Goal: Find specific page/section: Find specific page/section

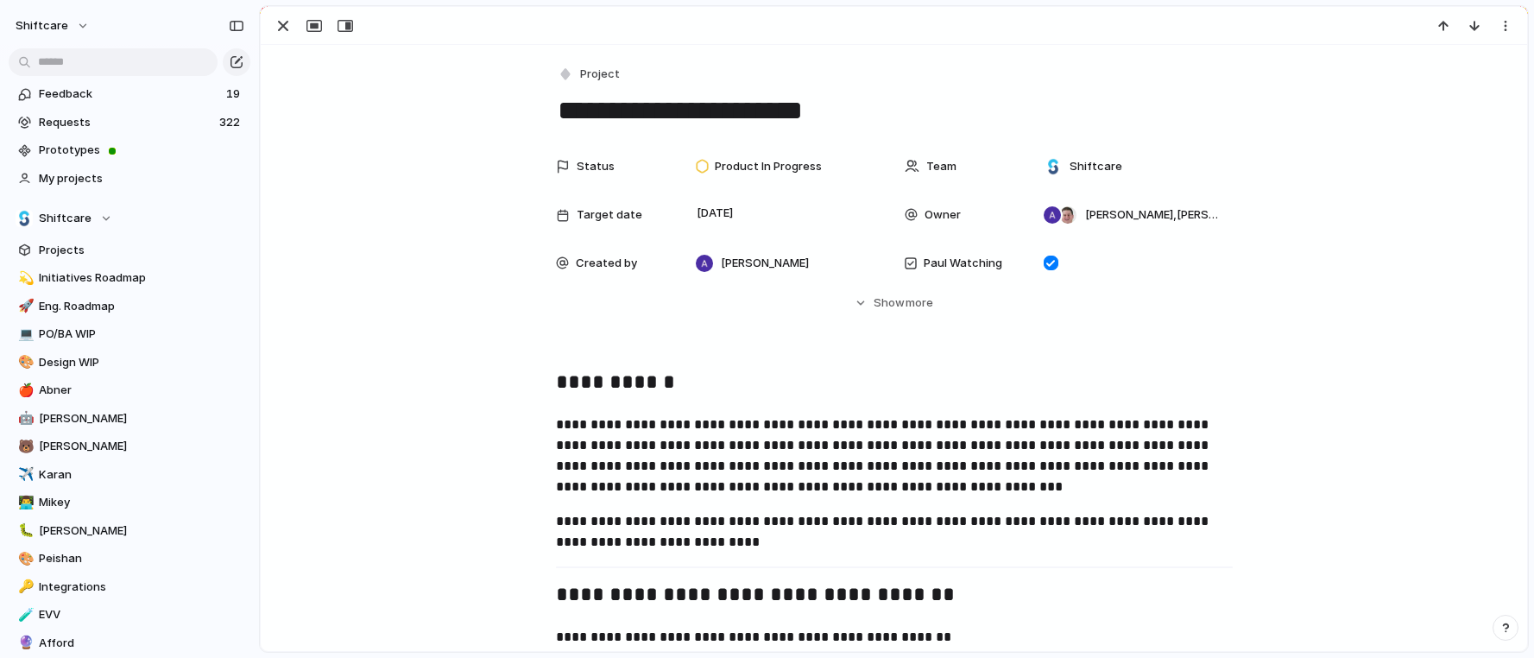
scroll to position [590, 0]
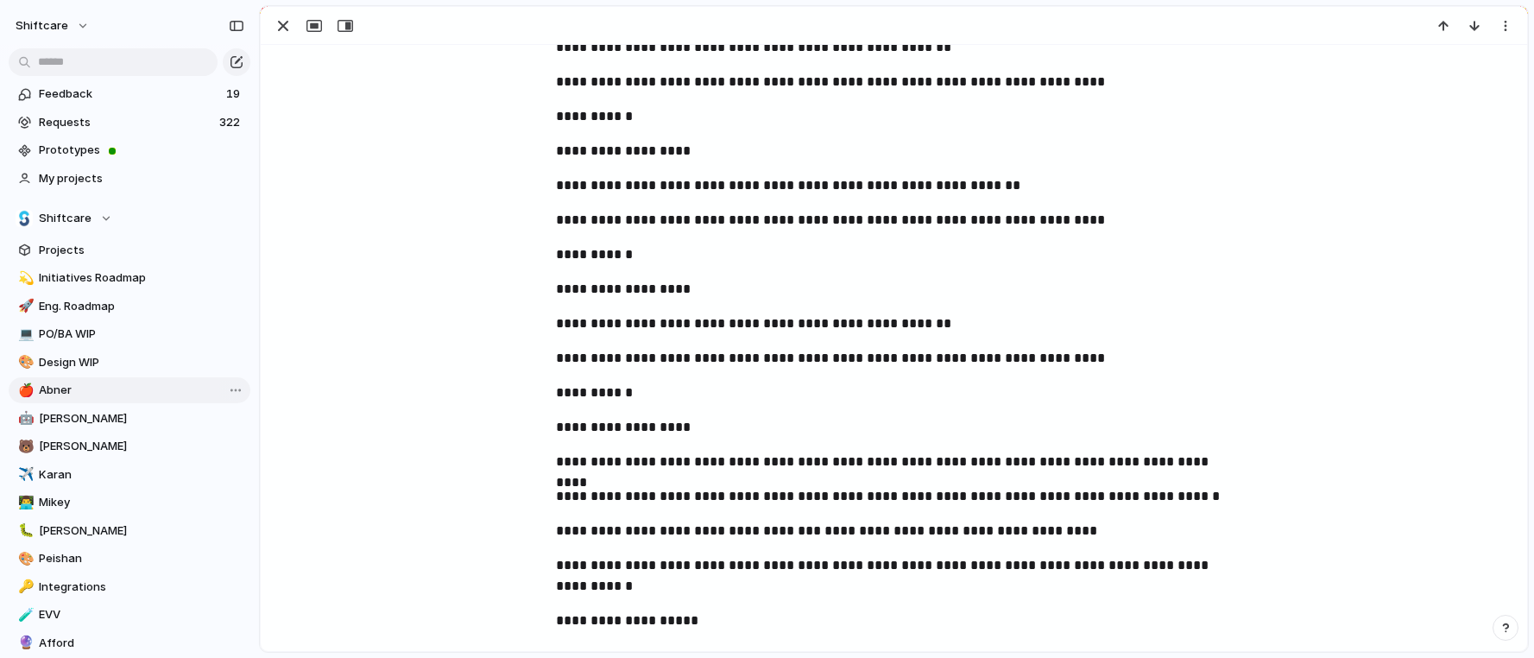
click at [155, 394] on span "Abner" at bounding box center [141, 390] width 205 height 17
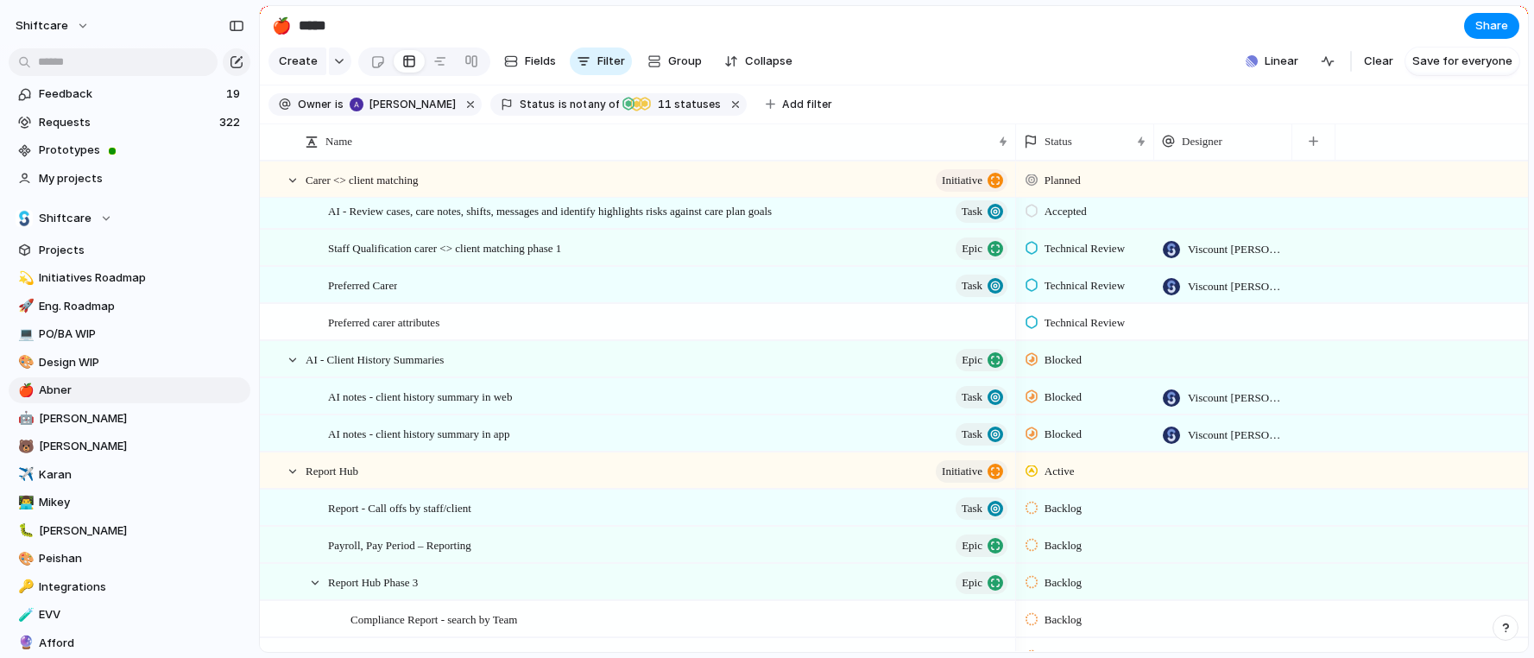
scroll to position [237, 0]
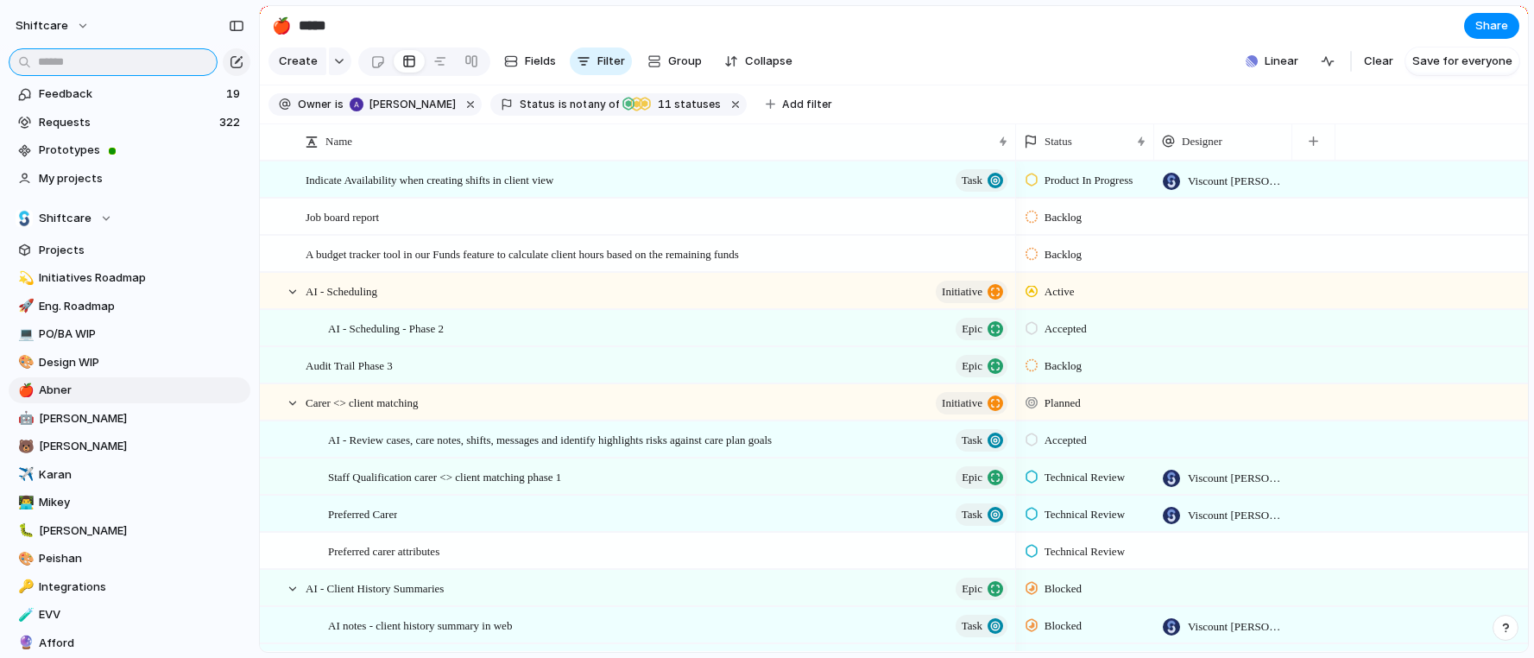
click at [86, 68] on input "text" at bounding box center [113, 62] width 209 height 28
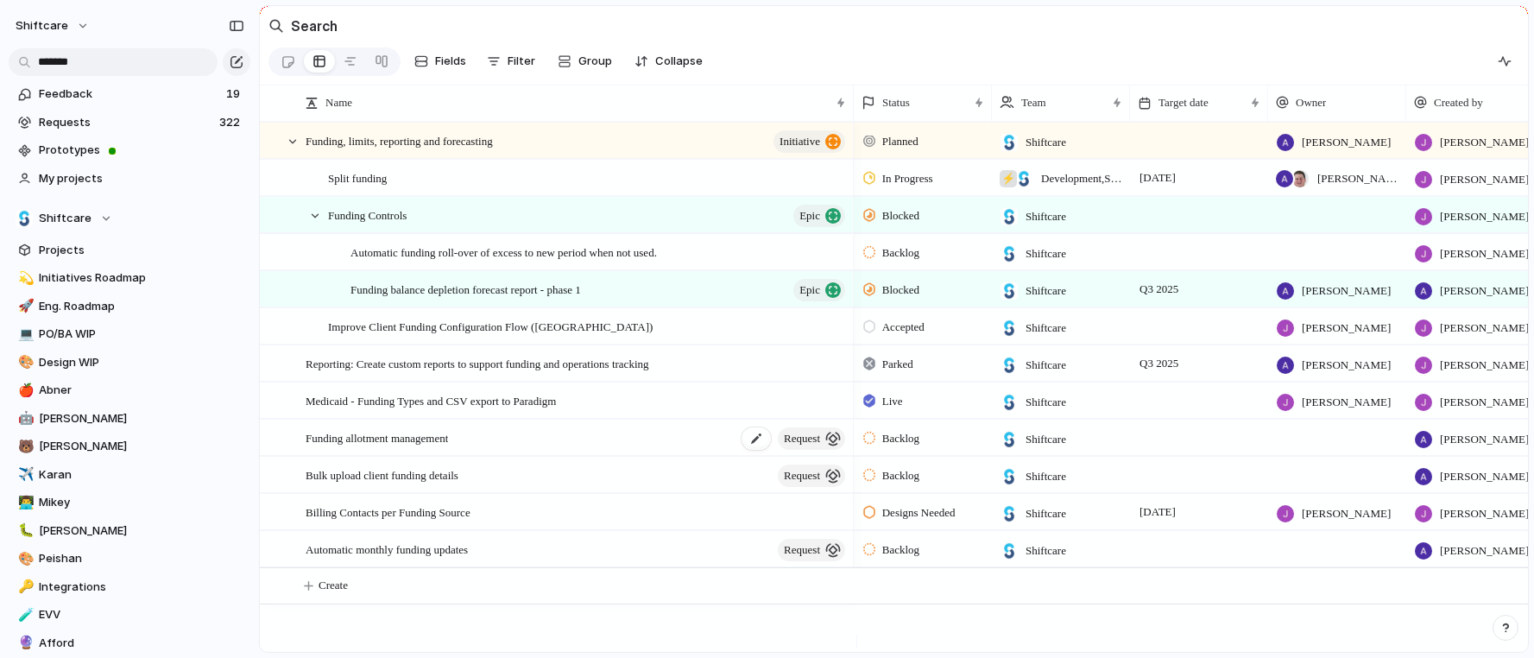
click at [433, 442] on span "Funding allotment management" at bounding box center [377, 437] width 142 height 20
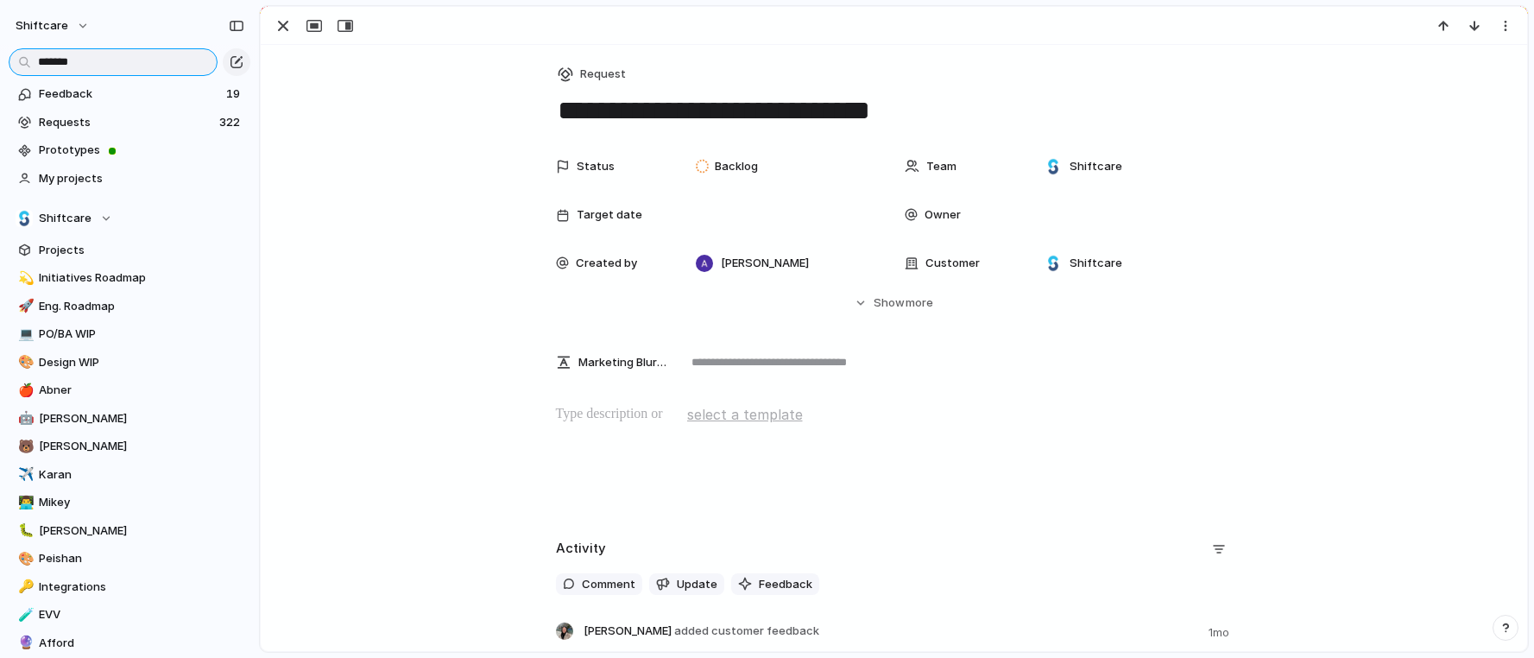
click at [112, 65] on input "*******" at bounding box center [113, 62] width 209 height 28
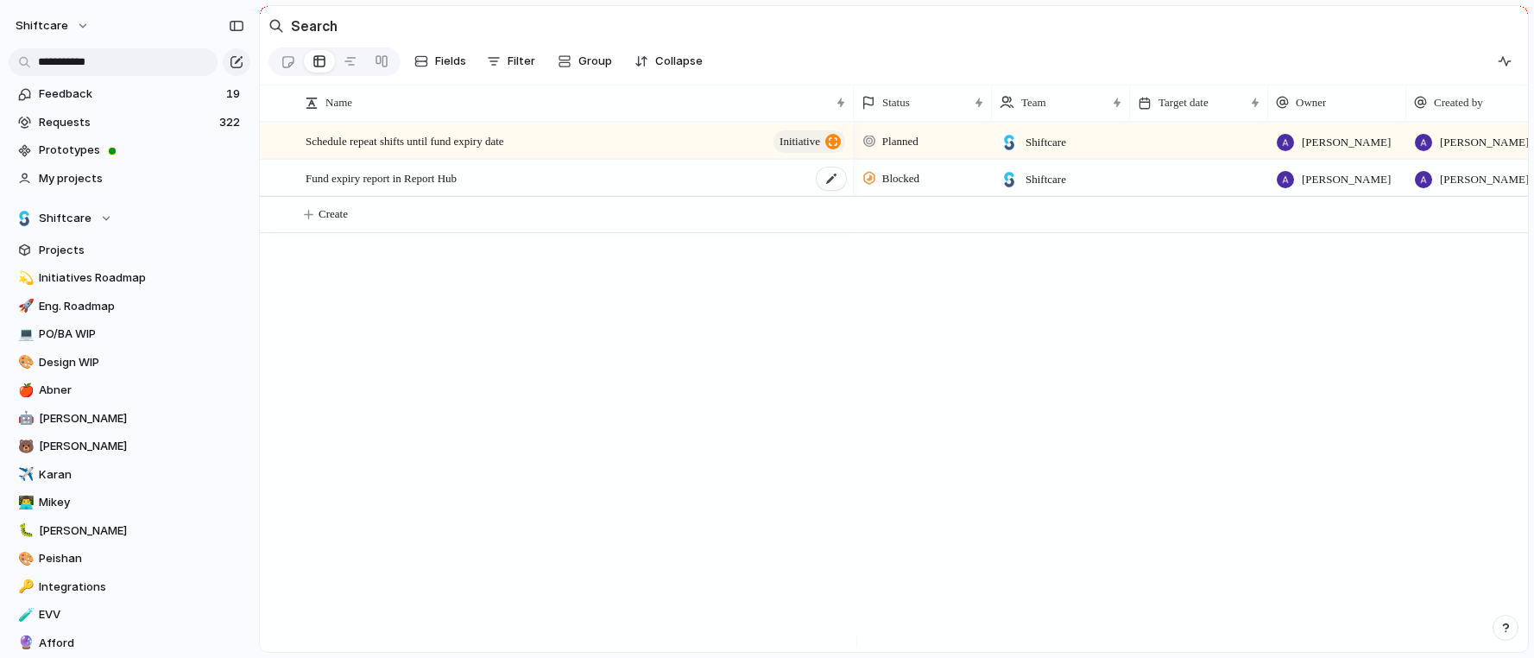
click at [395, 187] on span "Fund expiry report in Report Hub" at bounding box center [381, 177] width 151 height 20
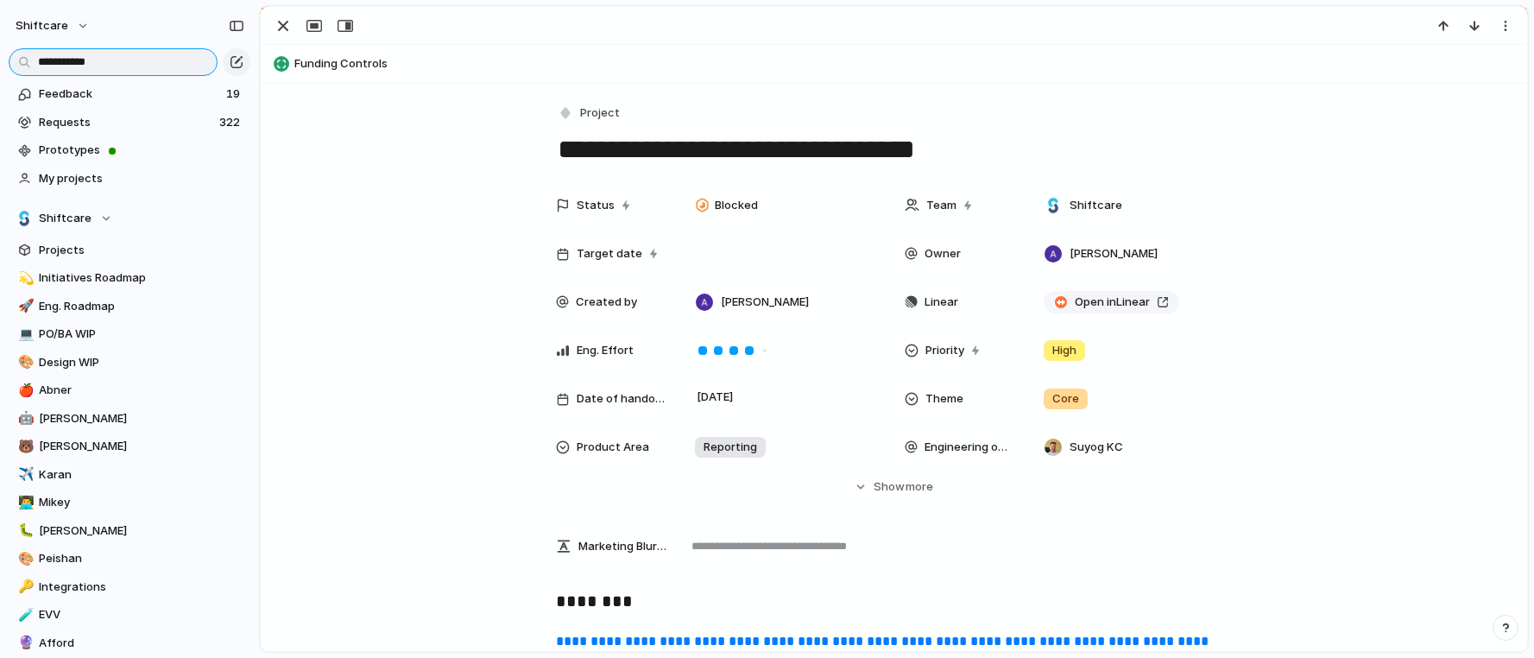
click at [132, 62] on input "**********" at bounding box center [113, 62] width 209 height 28
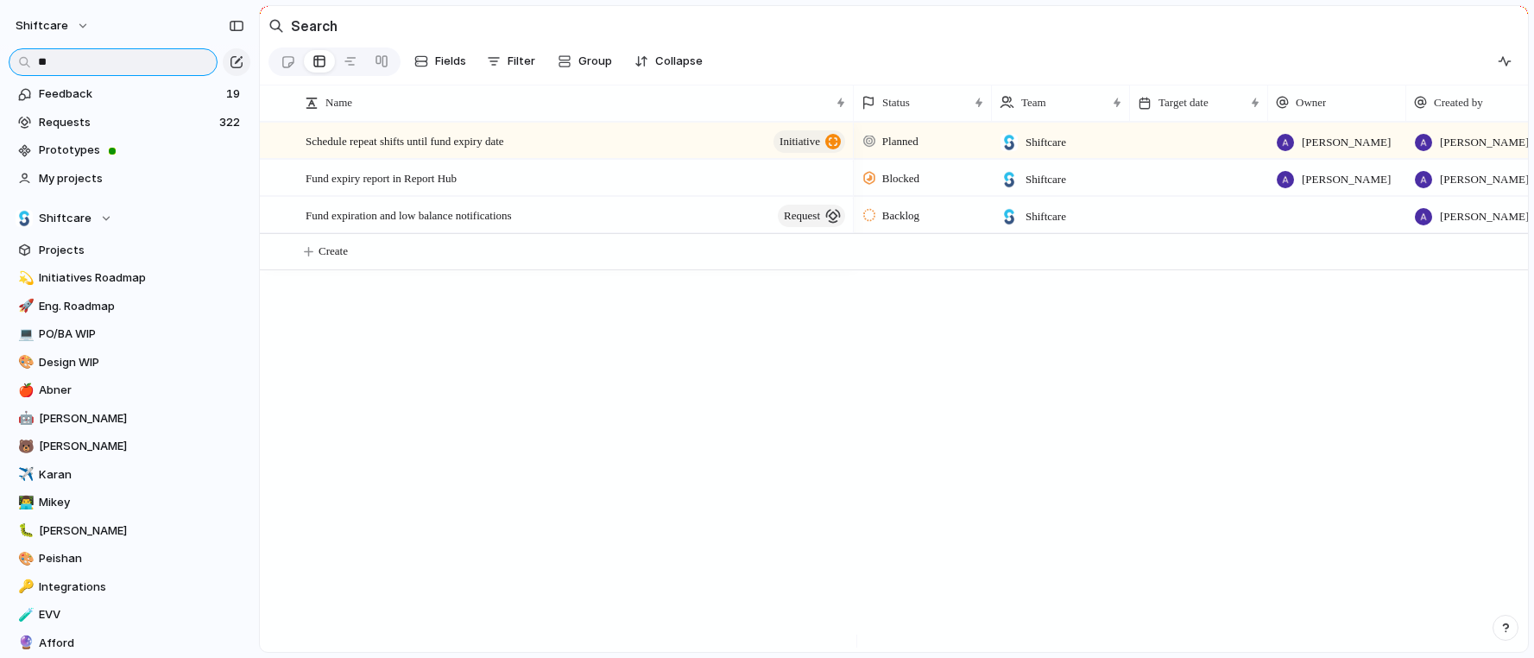
type input "*"
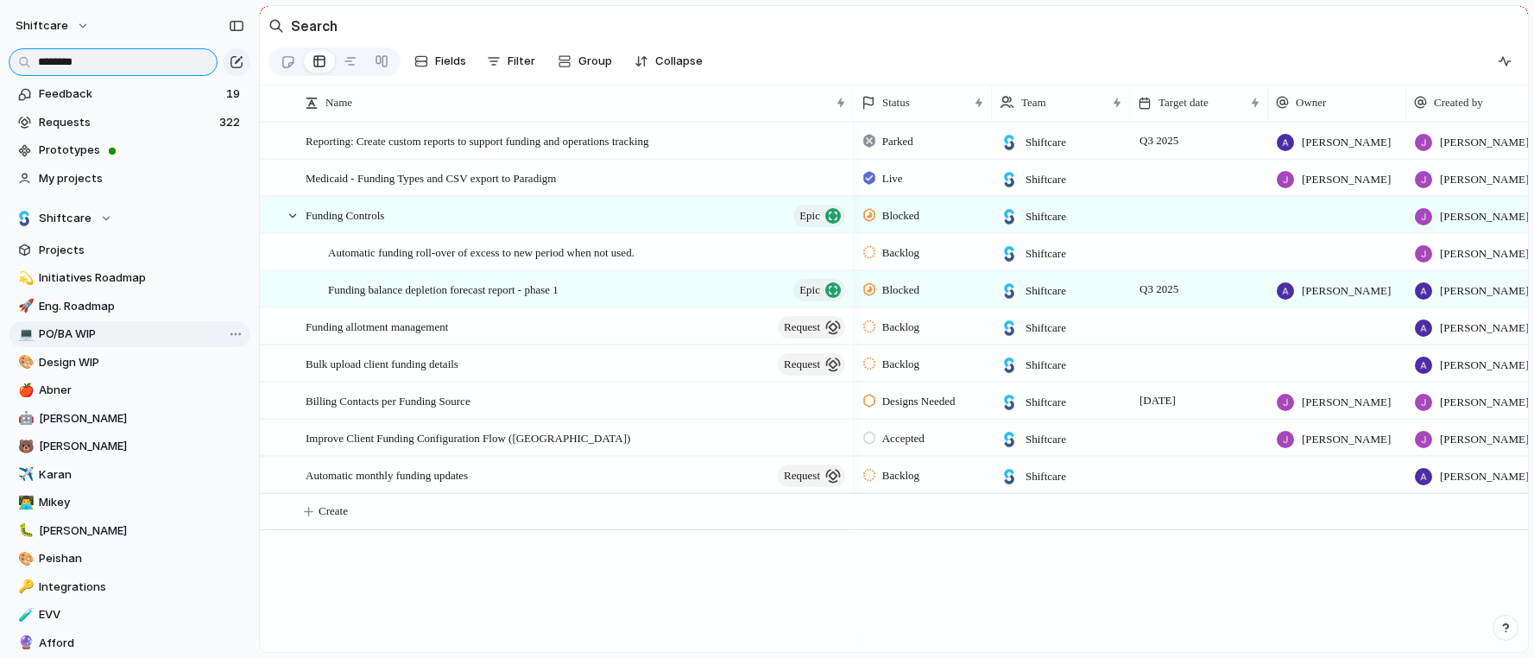
type input "*******"
click at [102, 333] on span "PO/BA WIP" at bounding box center [141, 333] width 205 height 17
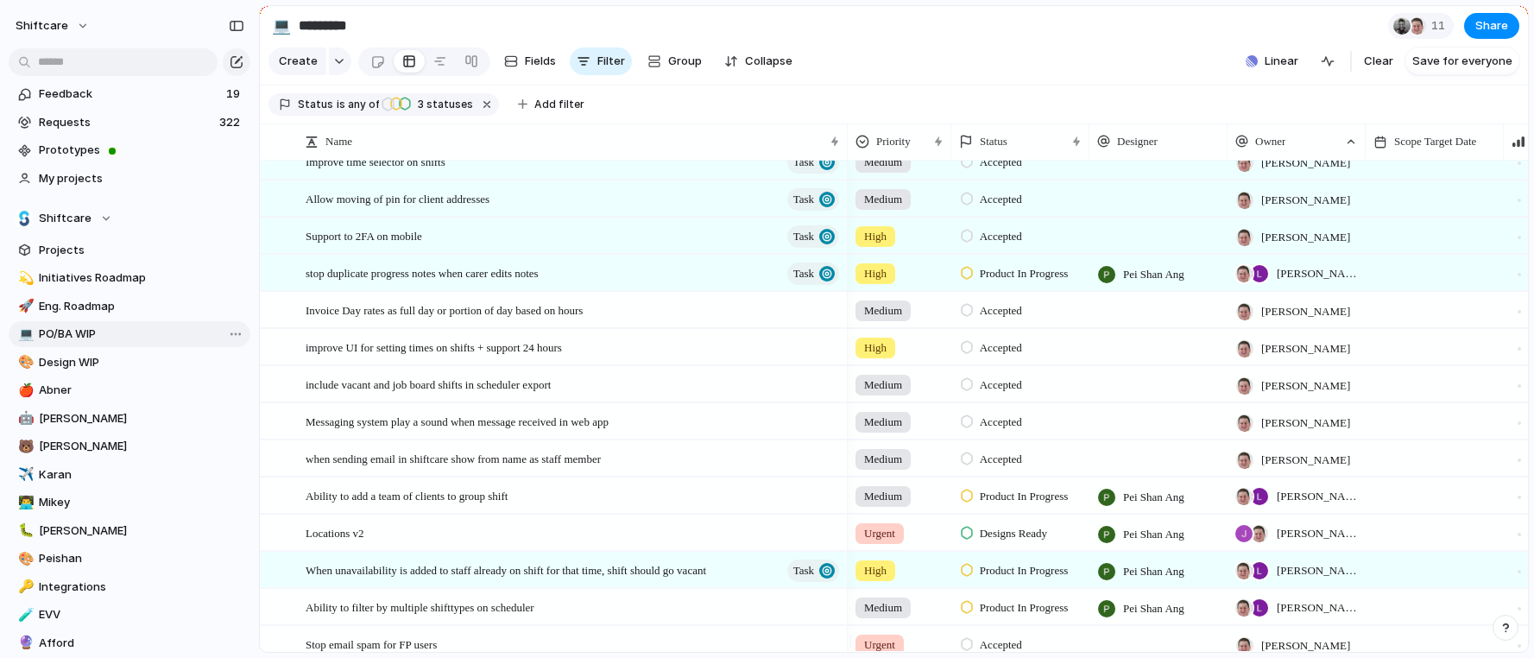
scroll to position [3719, 0]
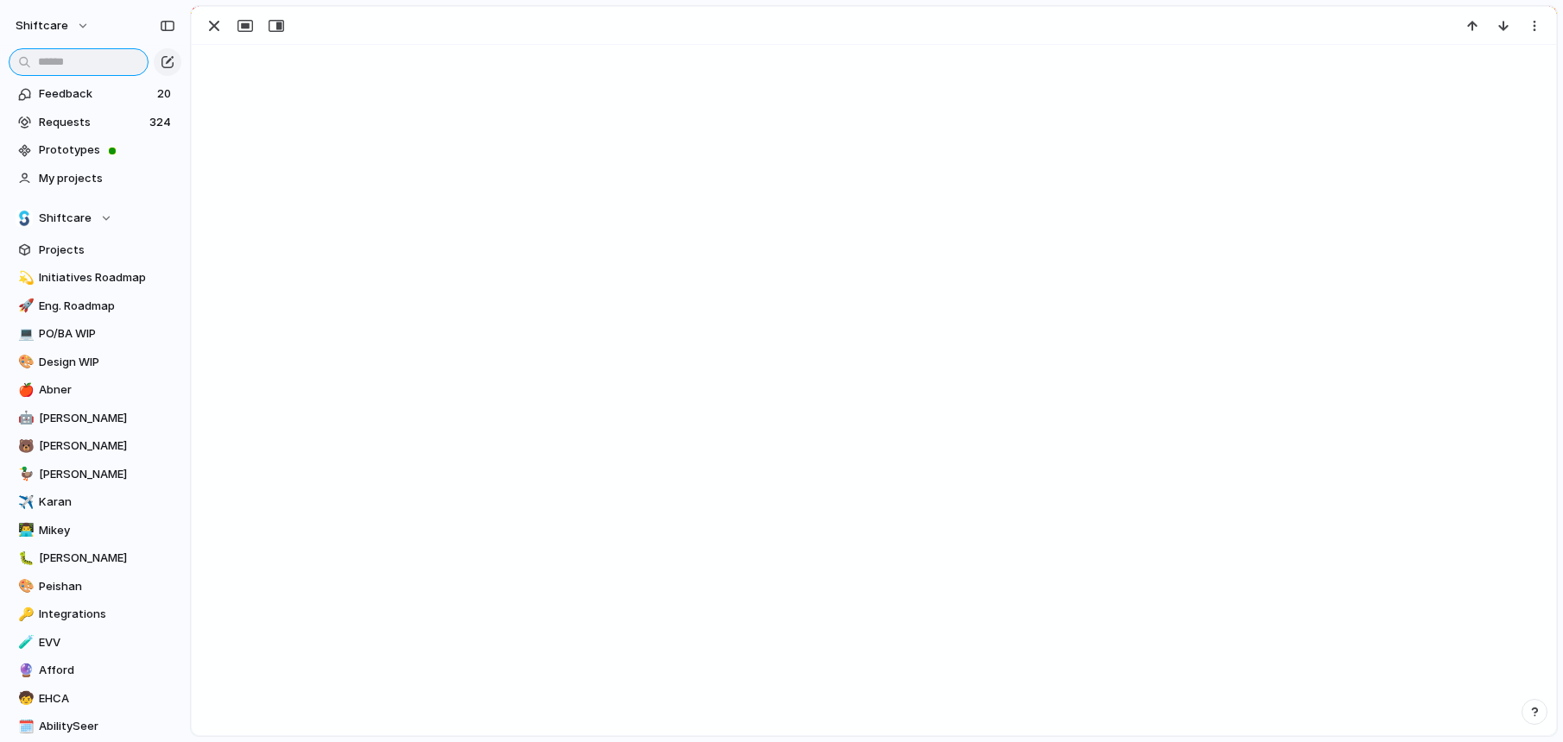
click at [91, 63] on input "text" at bounding box center [79, 62] width 140 height 28
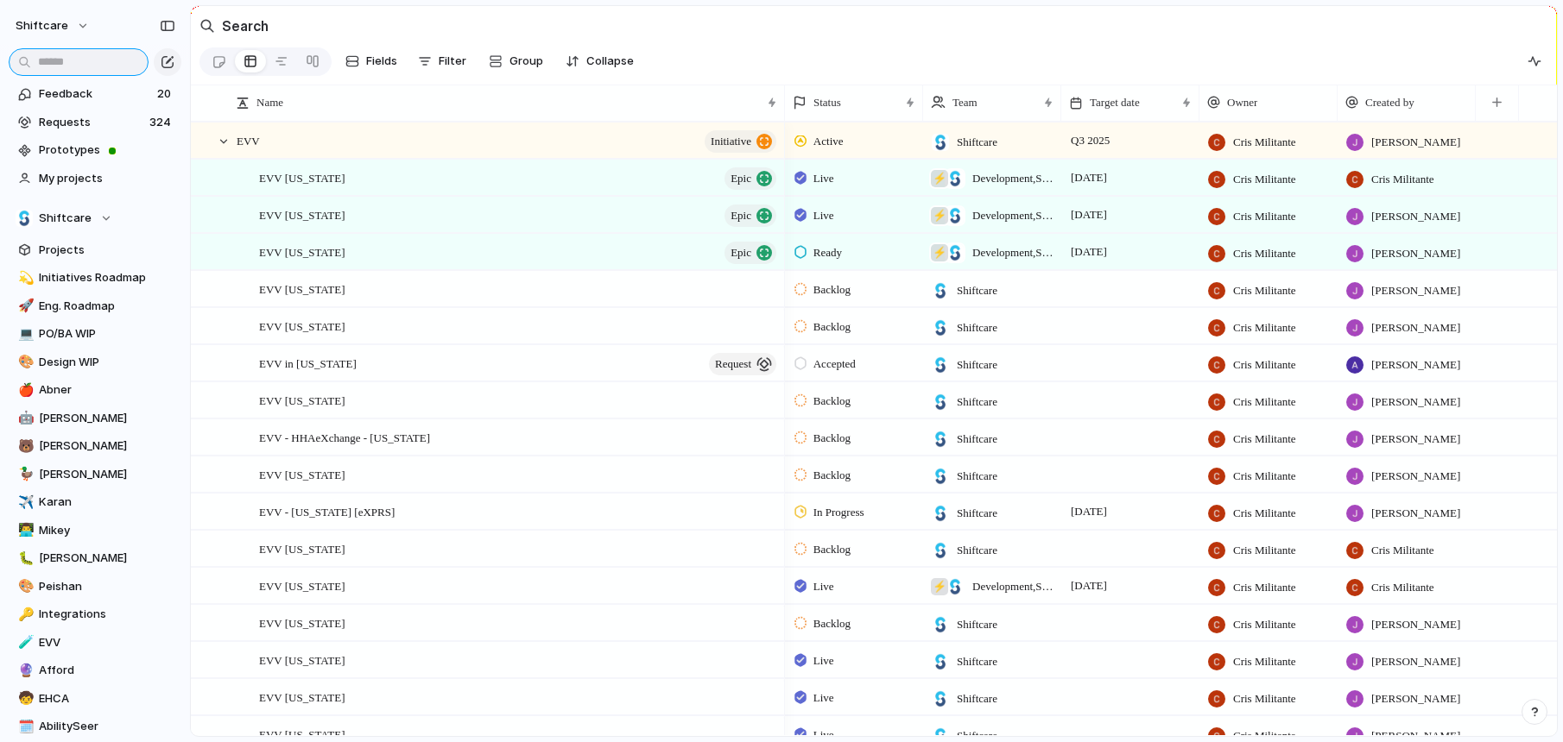
click at [91, 63] on input "text" at bounding box center [79, 62] width 140 height 28
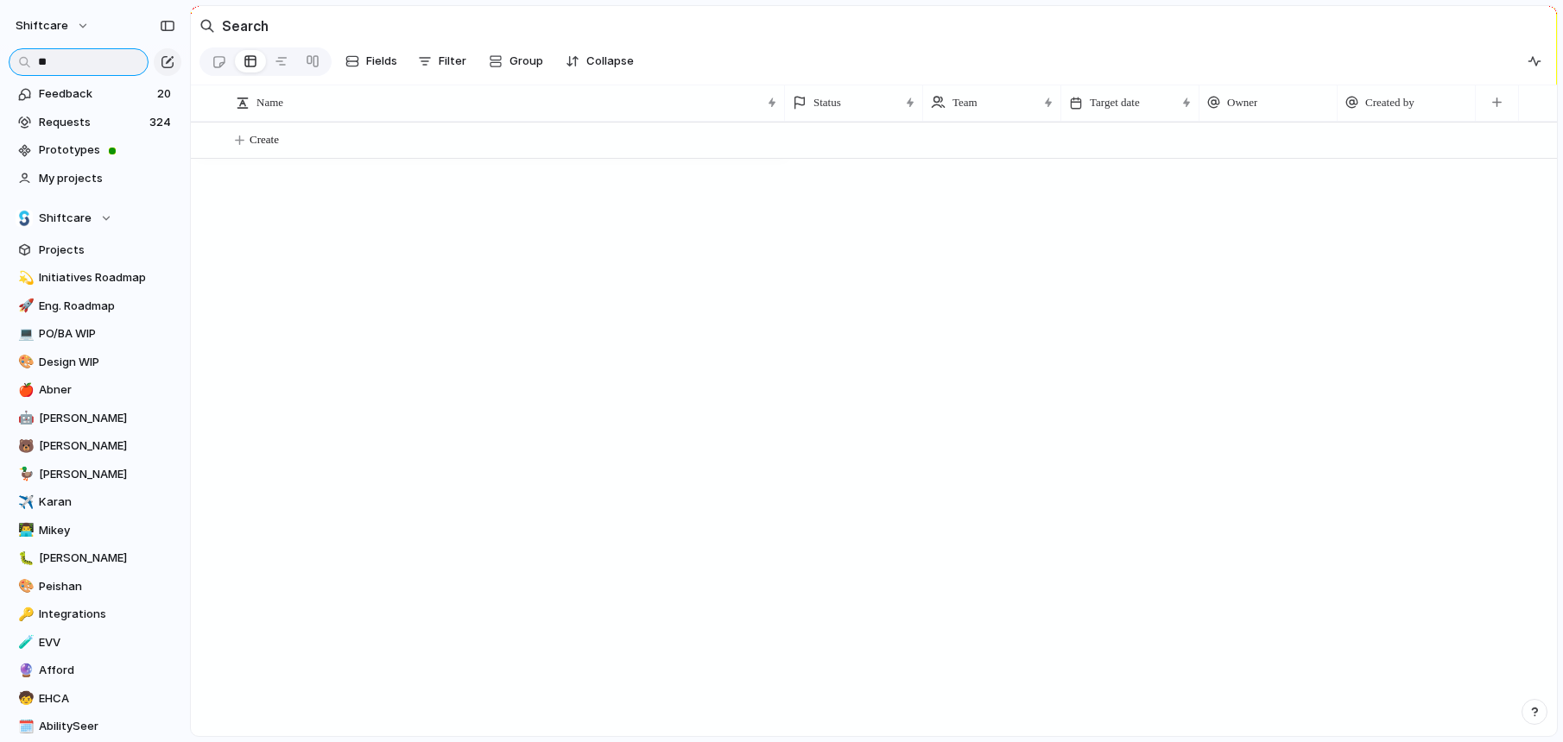
type input "*"
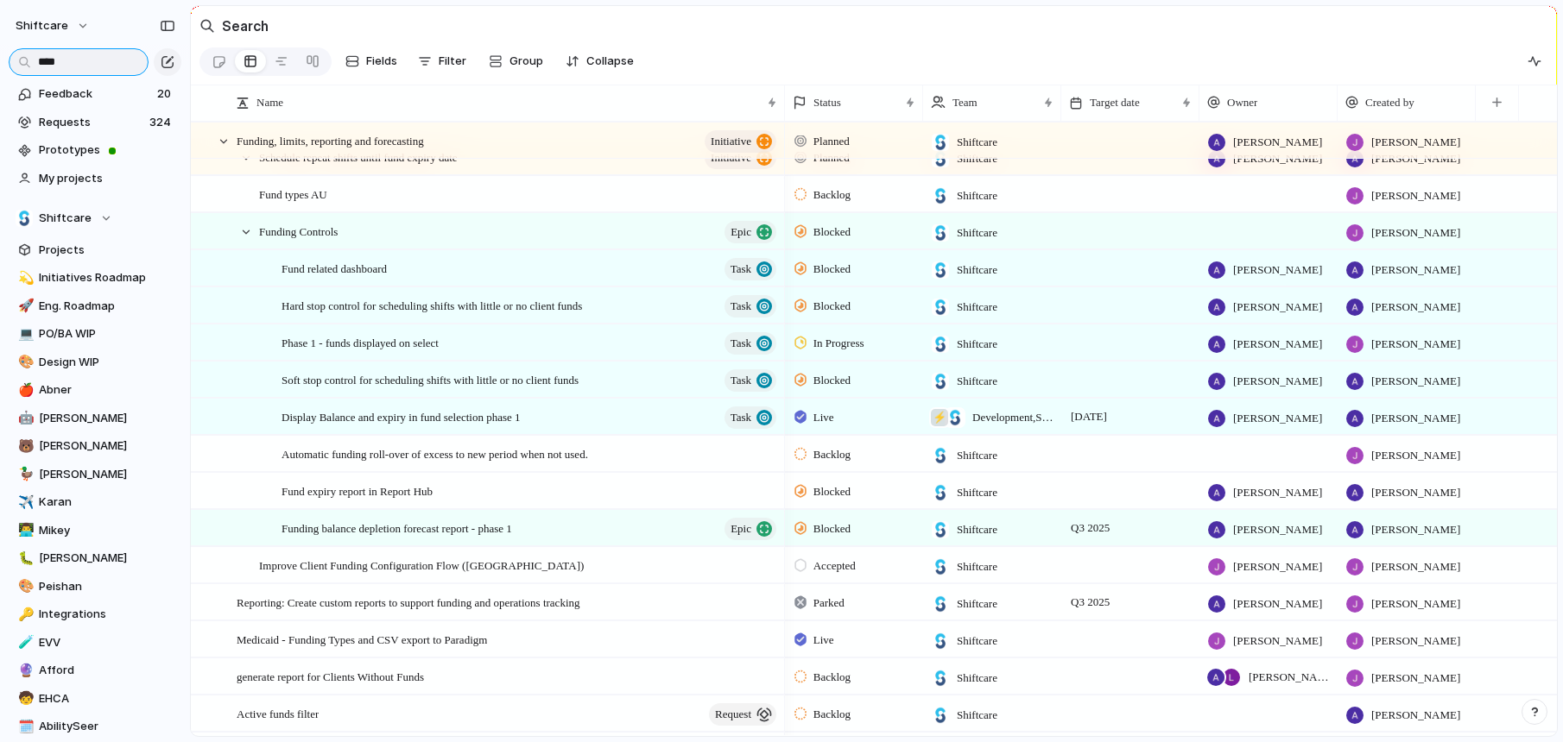
scroll to position [173, 0]
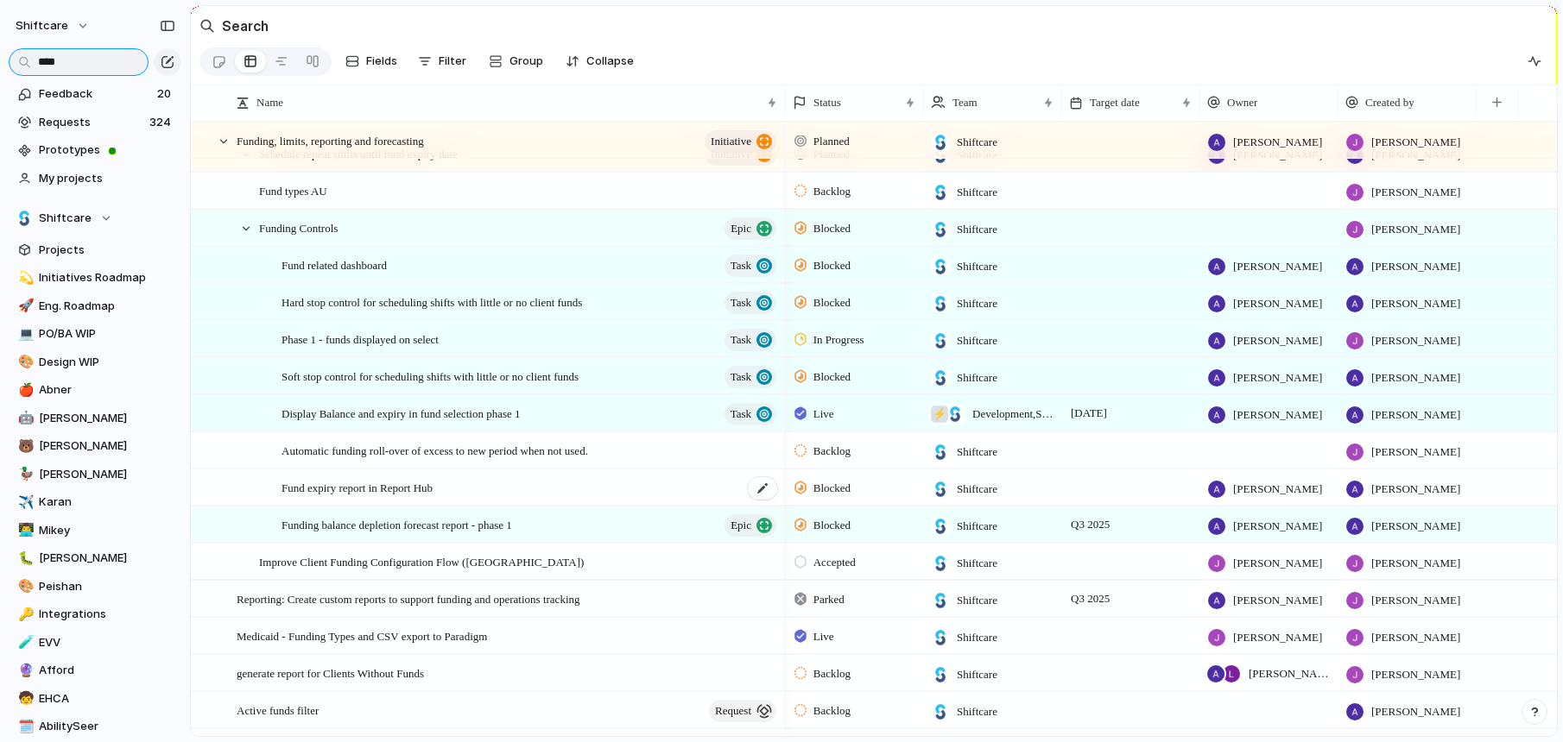
type input "****"
click at [396, 497] on span "Fund expiry report in Report Hub" at bounding box center [356, 487] width 151 height 20
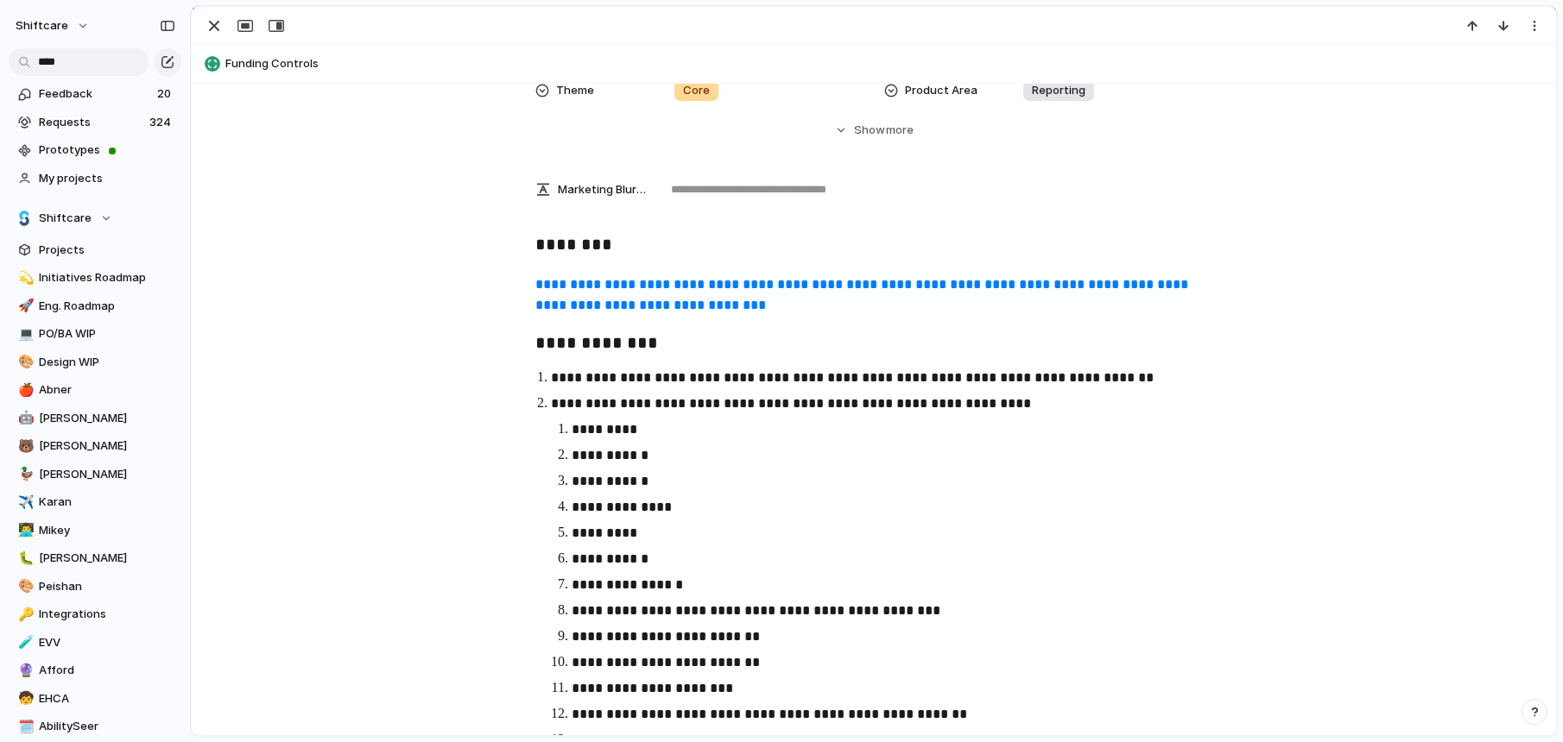
scroll to position [632, 0]
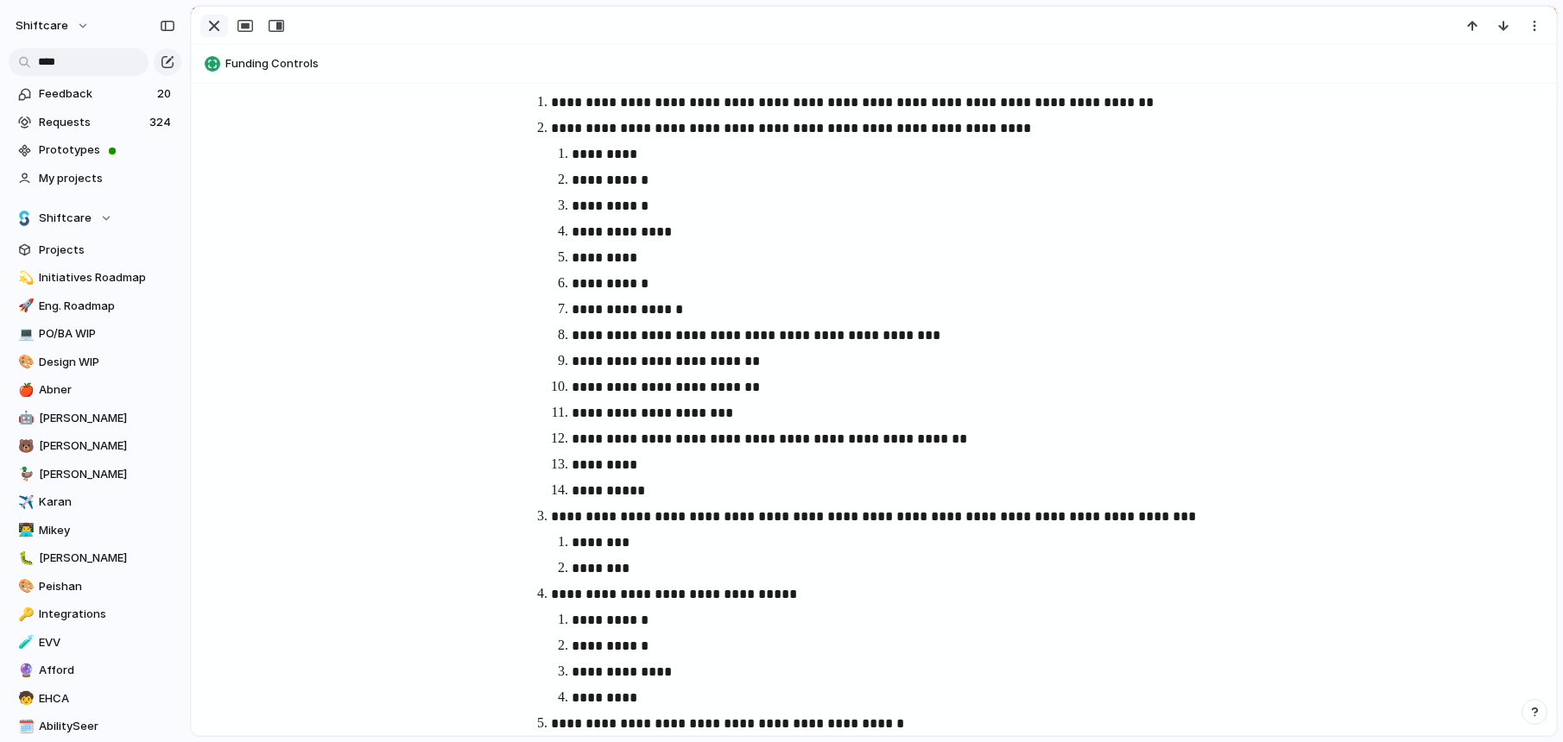
click at [217, 24] on div "button" at bounding box center [214, 26] width 21 height 21
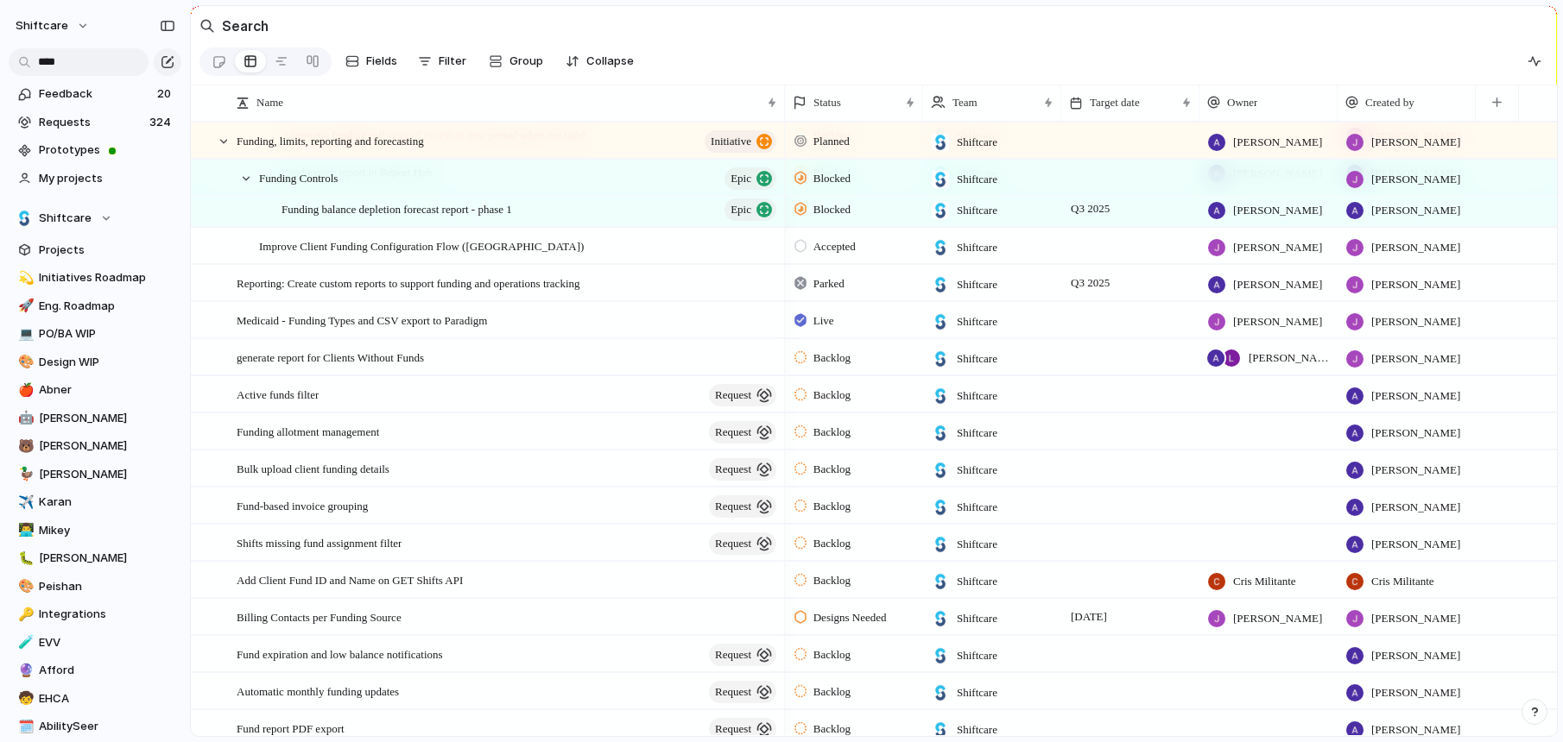
scroll to position [546, 0]
